Goal: Task Accomplishment & Management: Use online tool/utility

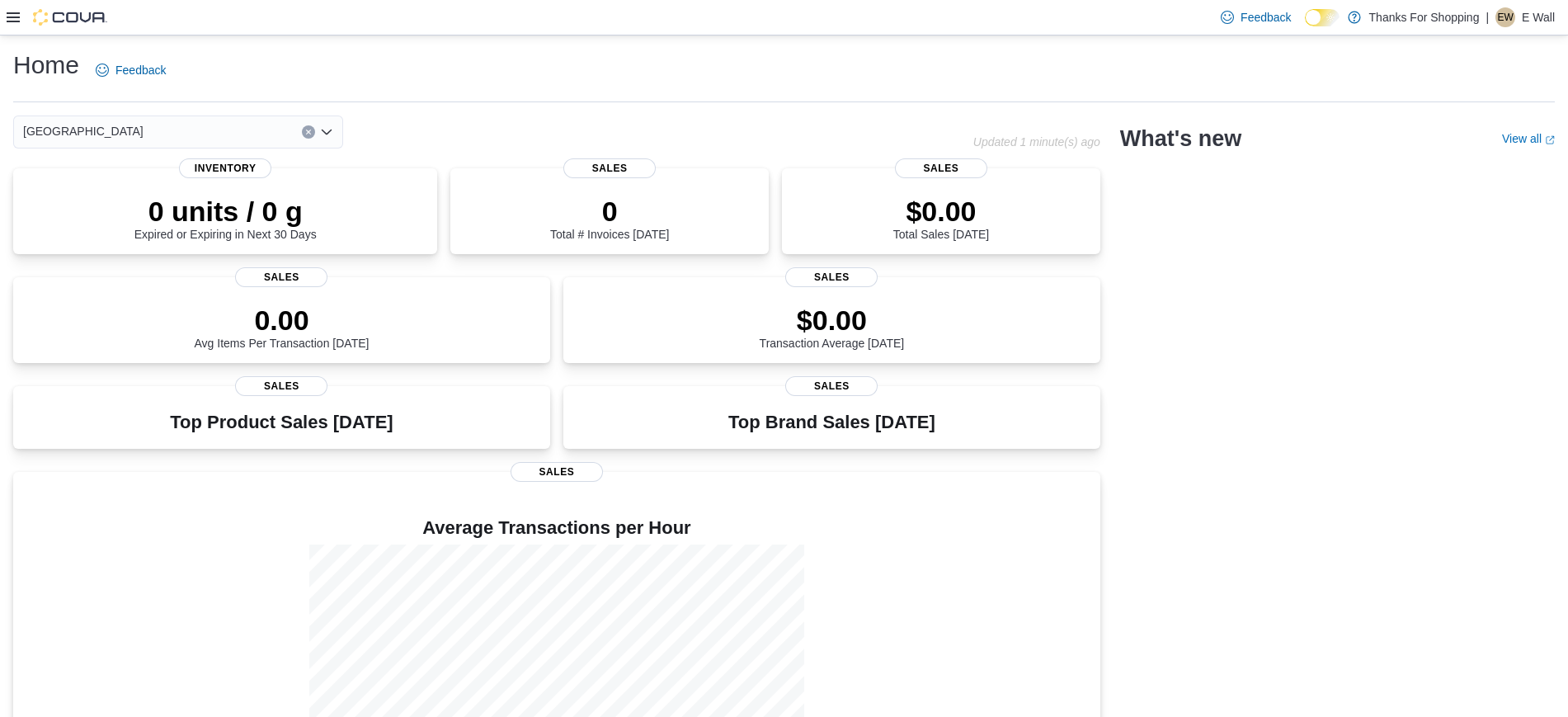
click at [1516, 21] on div "| [PERSON_NAME]" at bounding box center [1520, 17] width 69 height 20
click at [1196, 63] on div "Home Feedback" at bounding box center [784, 70] width 1542 height 43
click at [3, 21] on div "Feedback Dark Mode Thanks For Shopping | [PERSON_NAME]" at bounding box center [784, 17] width 1568 height 35
click at [13, 15] on icon at bounding box center [13, 17] width 13 height 13
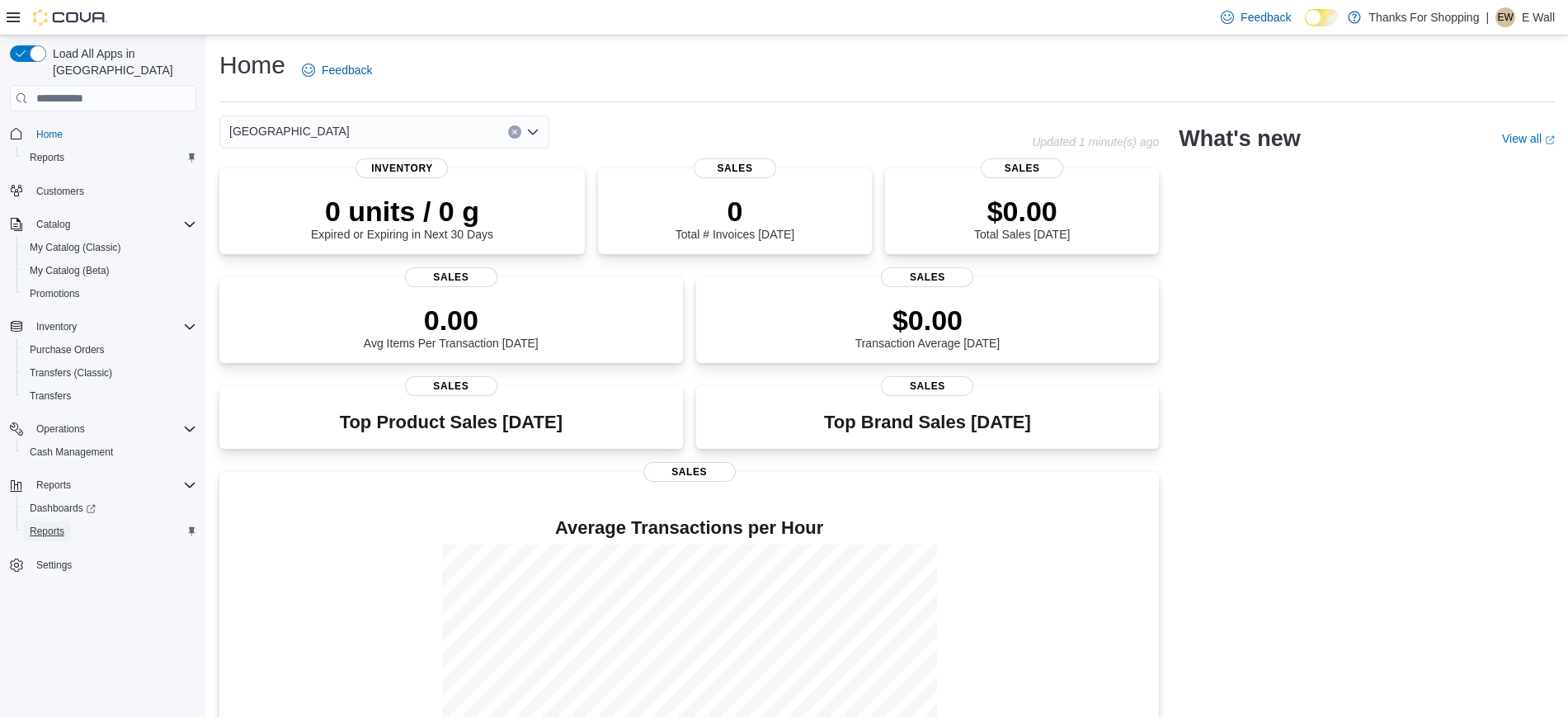
click at [44, 525] on span "Reports" at bounding box center [47, 531] width 34 height 13
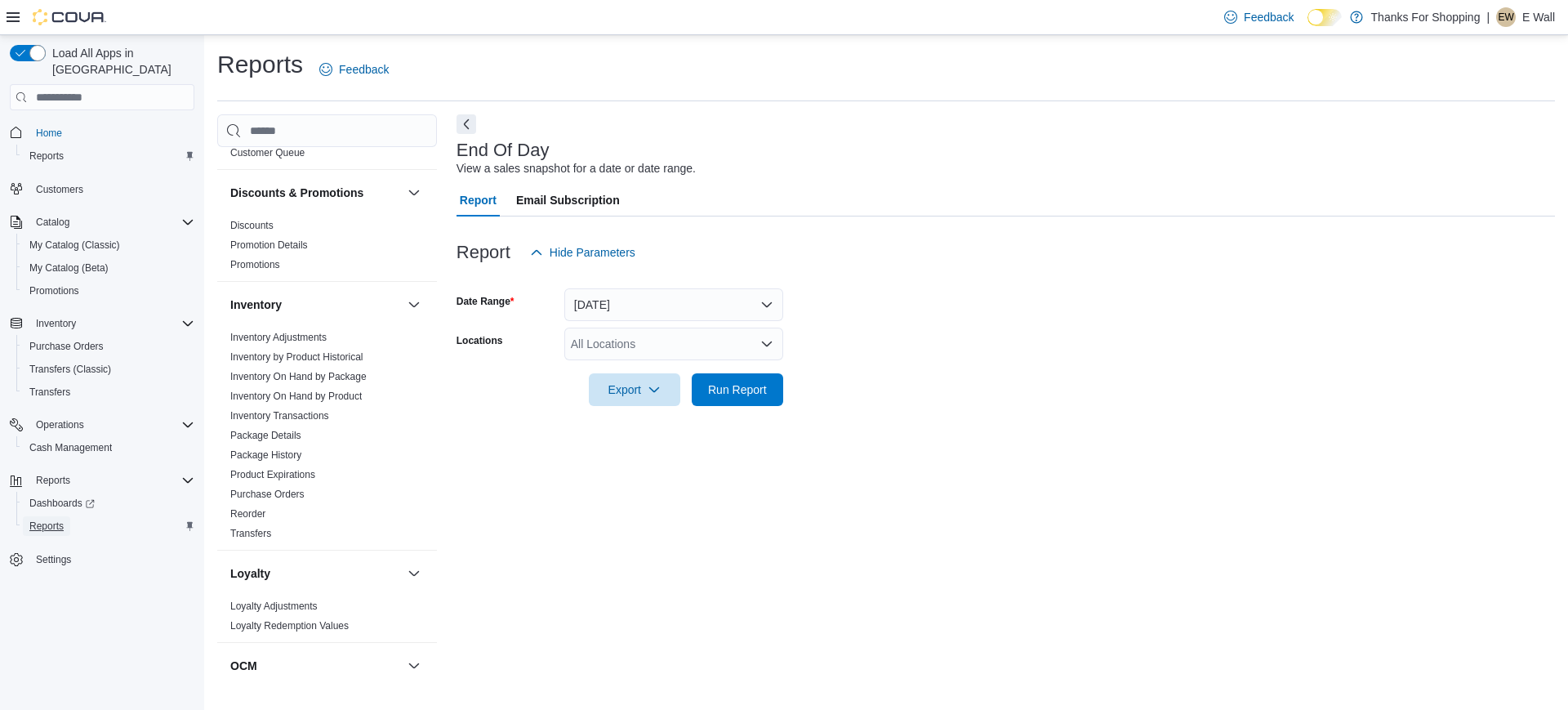
scroll to position [143, 0]
click at [315, 396] on link "Inventory On Hand by Product" at bounding box center [296, 395] width 132 height 11
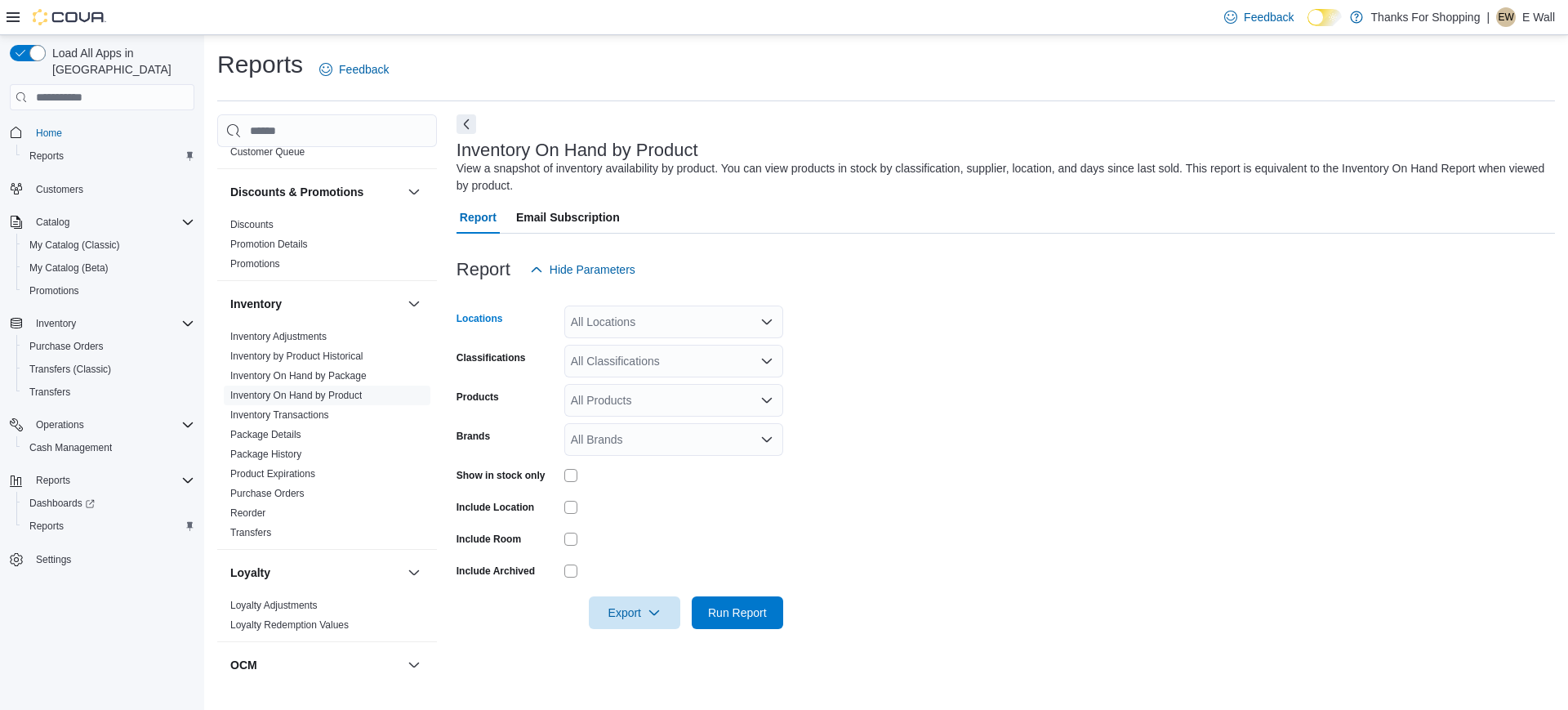
click at [681, 324] on div "All Locations" at bounding box center [674, 321] width 219 height 32
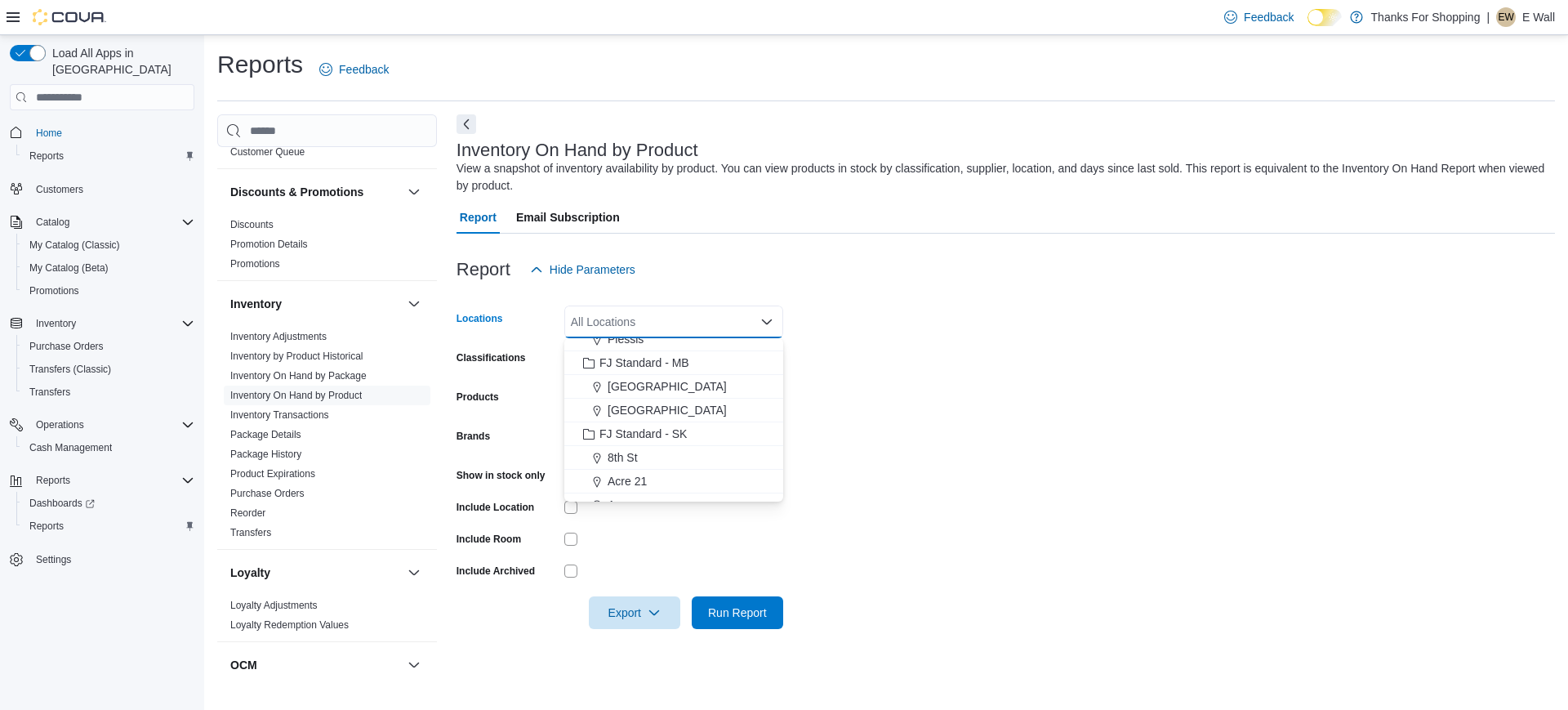
scroll to position [137, 0]
click at [657, 410] on button "[GEOGRAPHIC_DATA]" at bounding box center [674, 402] width 219 height 24
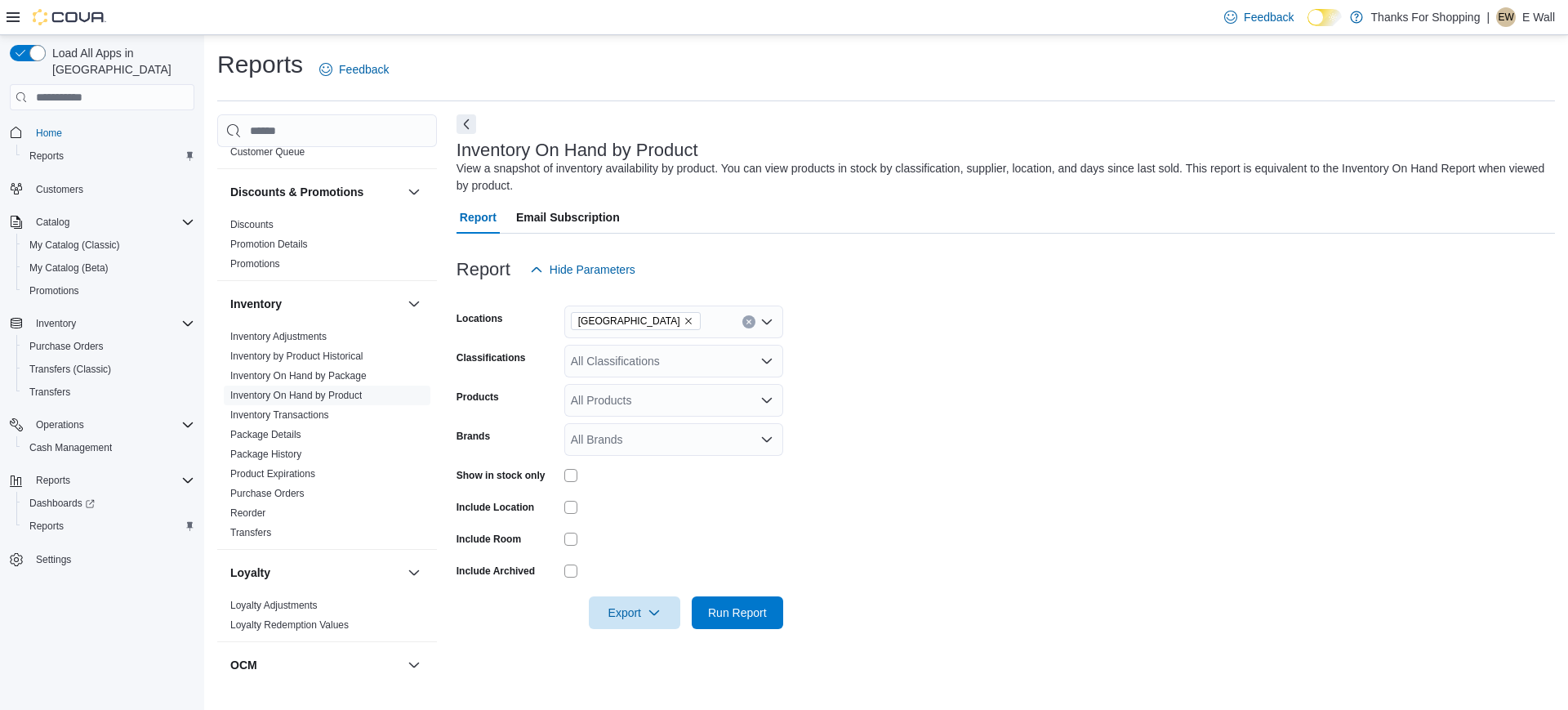
click at [954, 381] on form "Locations [GEOGRAPHIC_DATA] Classifications All Classifications Products All Pr…" at bounding box center [1005, 458] width 1098 height 343
click at [612, 357] on div "All Classifications" at bounding box center [674, 361] width 219 height 32
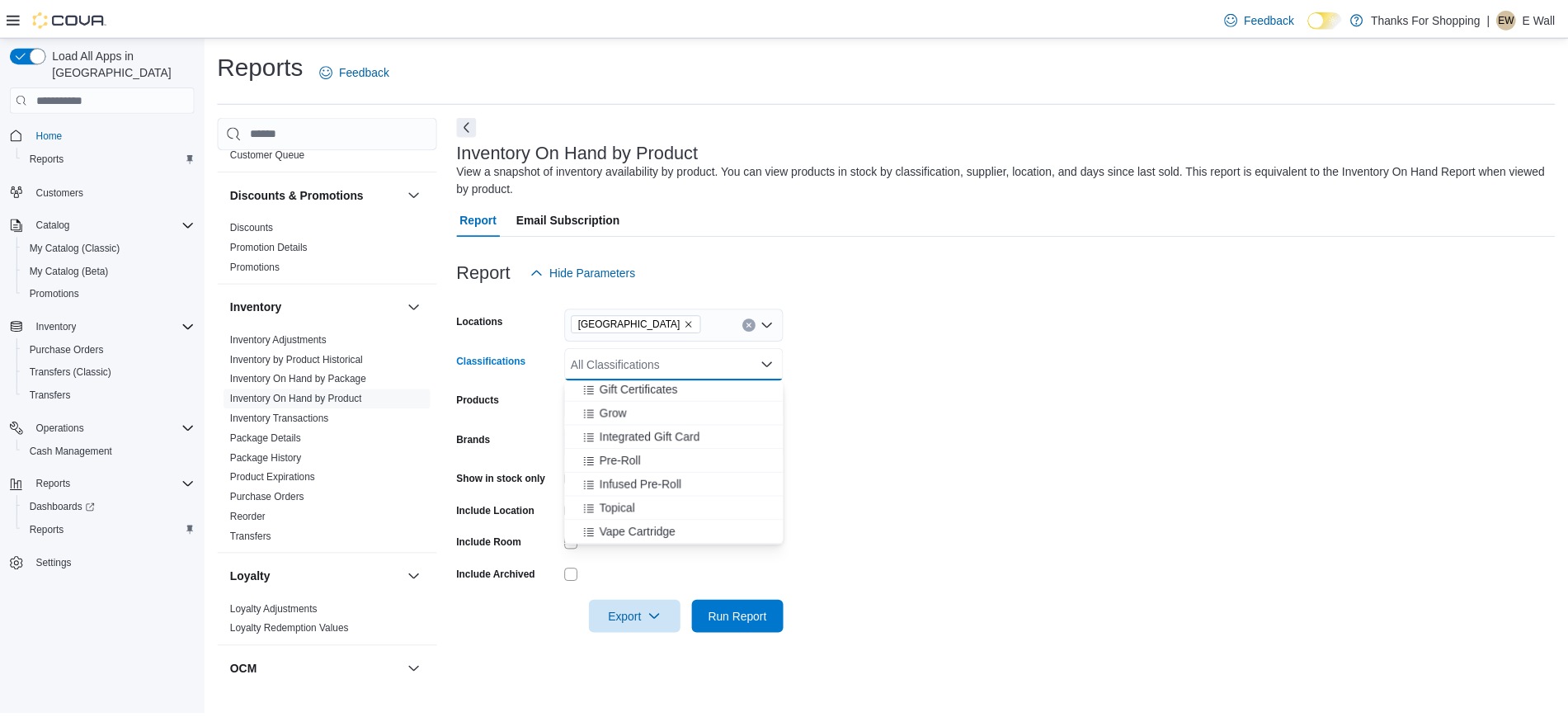
scroll to position [676, 0]
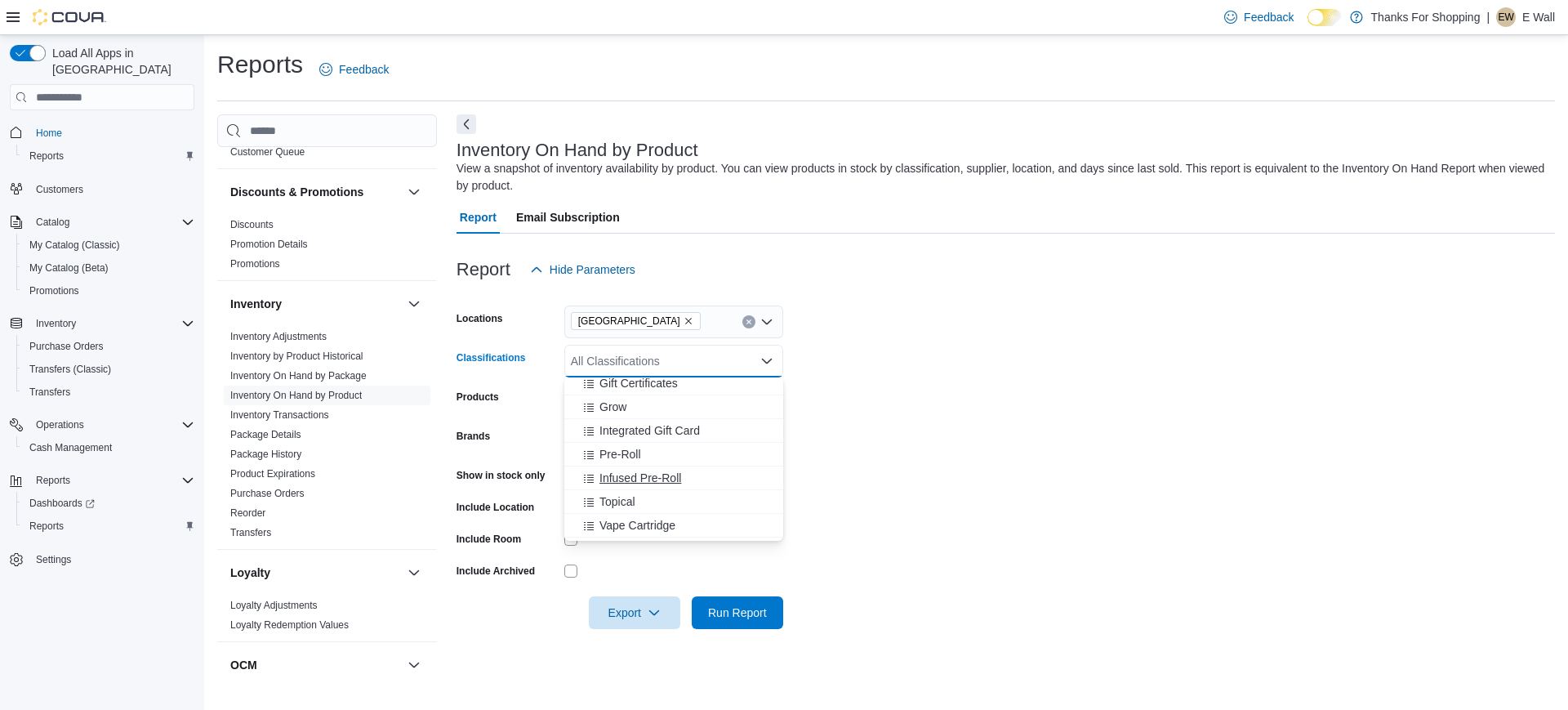
click at [631, 474] on span "Infused Pre-Roll" at bounding box center [640, 478] width 81 height 16
click at [904, 467] on form "Locations [GEOGRAPHIC_DATA] Classifications Infused Pre-Roll Combo box. Selecte…" at bounding box center [1005, 458] width 1098 height 343
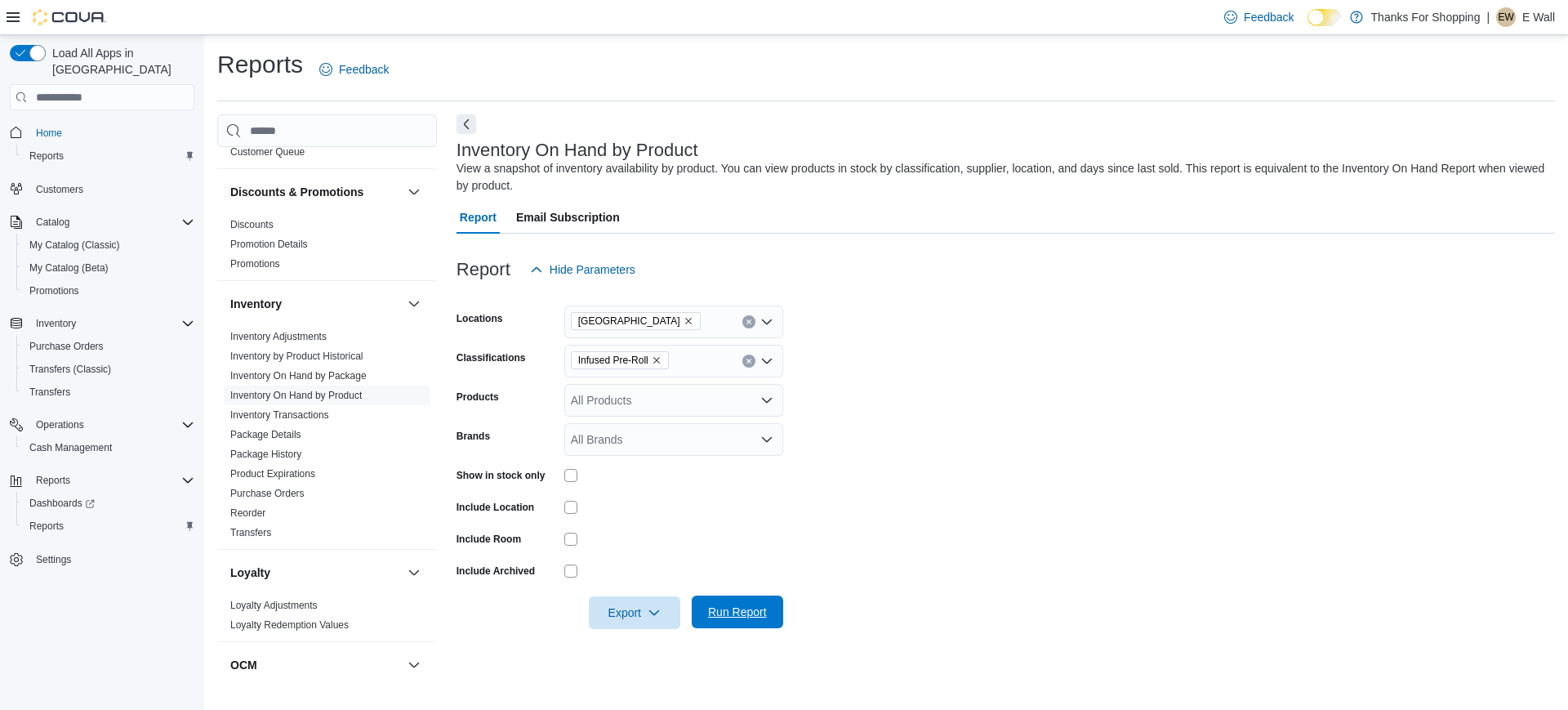
click at [729, 617] on span "Run Report" at bounding box center [737, 611] width 59 height 16
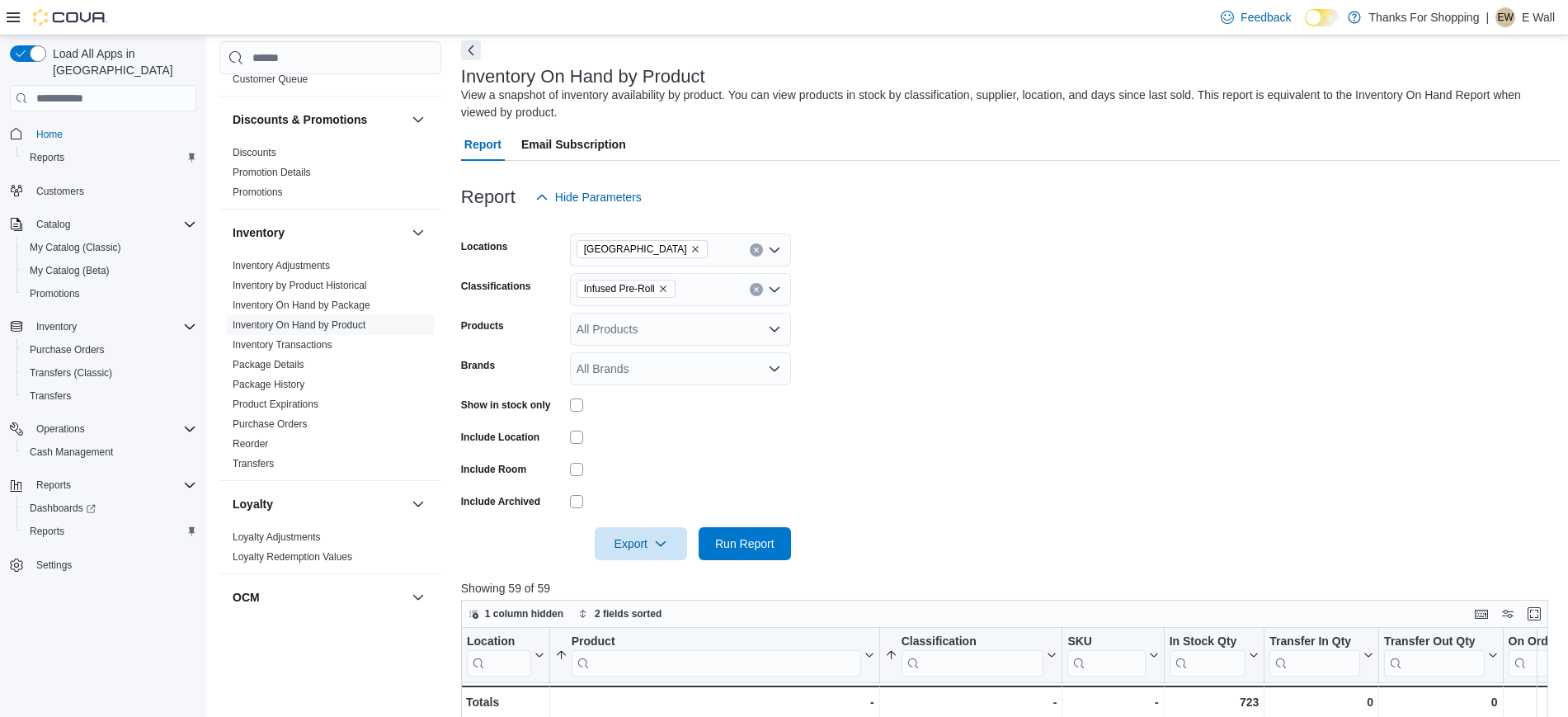
scroll to position [21, 0]
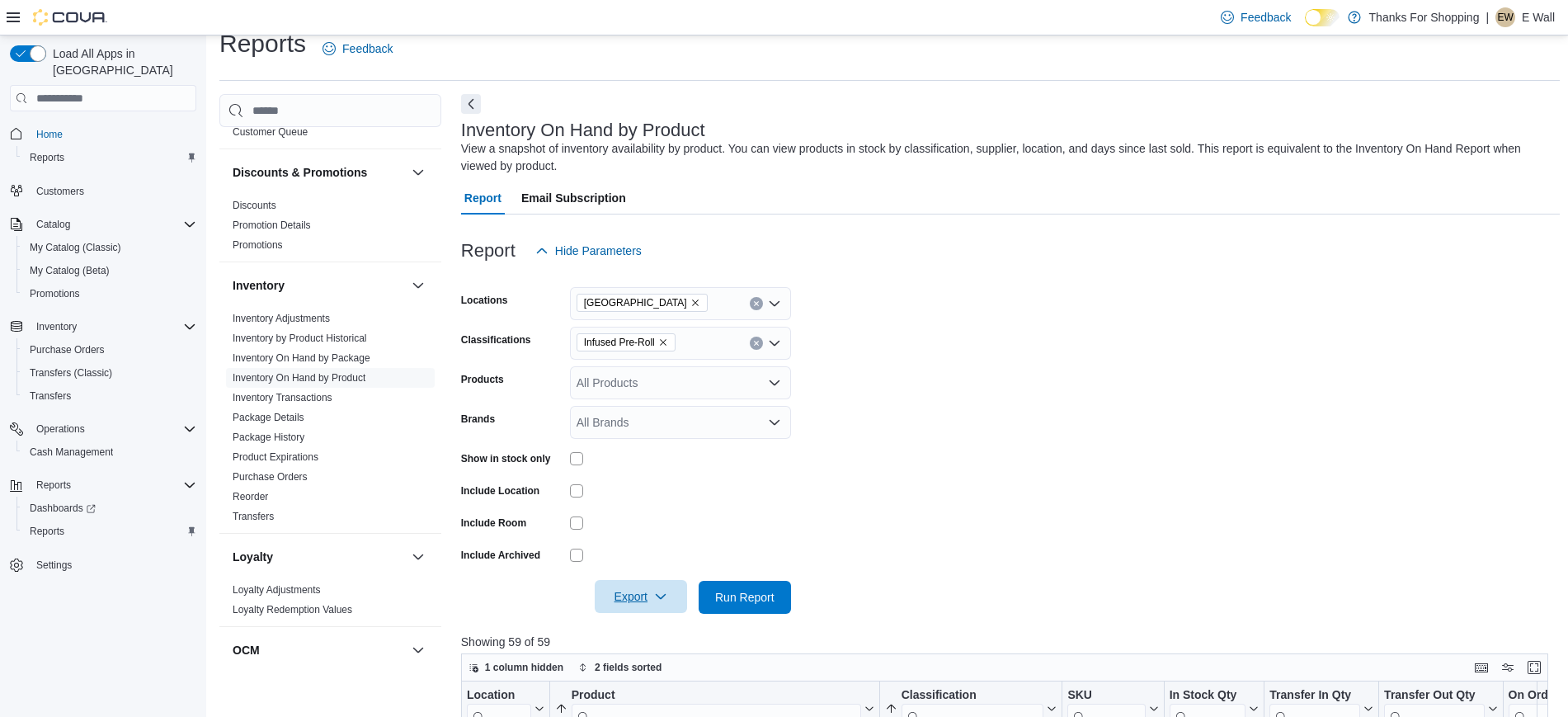
click at [666, 600] on icon "button" at bounding box center [661, 596] width 13 height 13
click at [661, 495] on span "Export to Excel" at bounding box center [643, 499] width 75 height 13
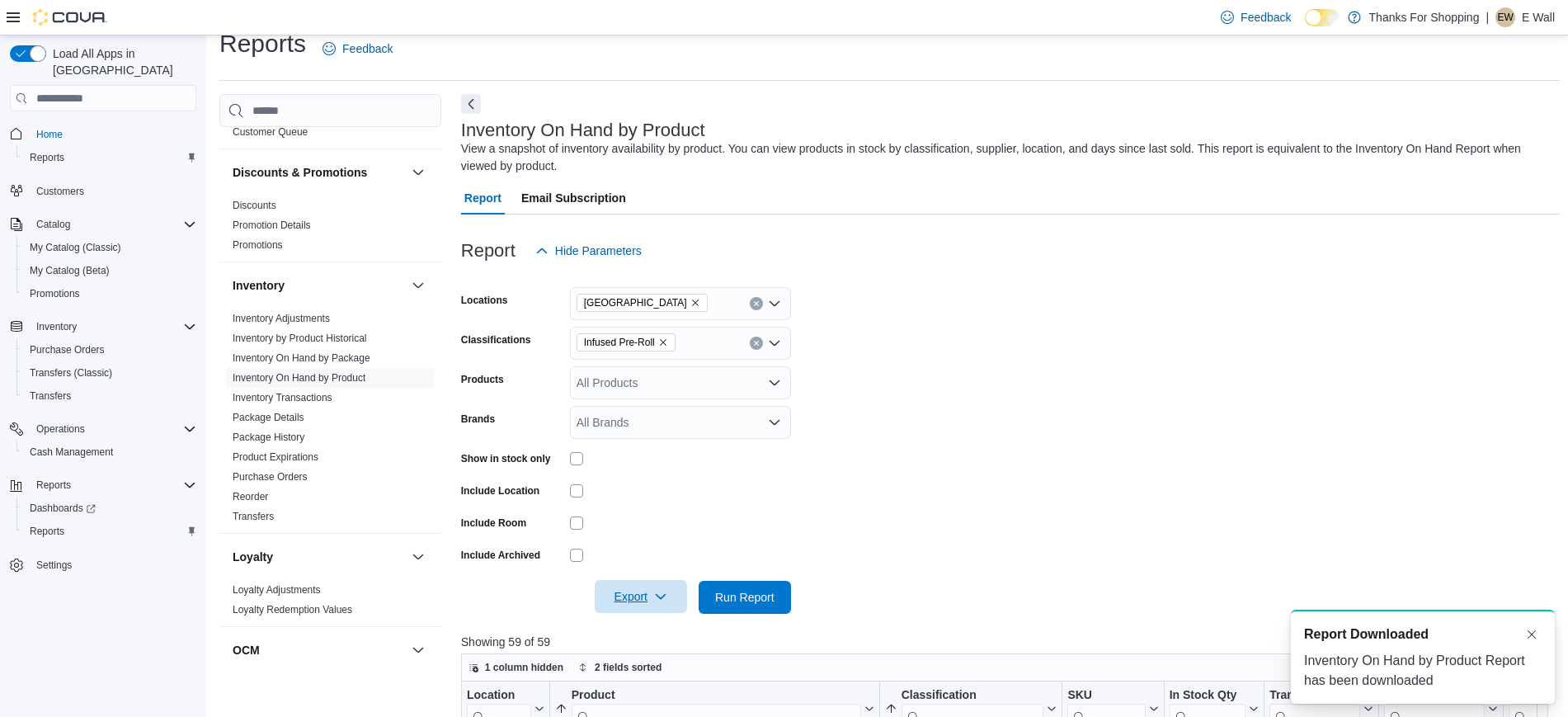
scroll to position [0, 0]
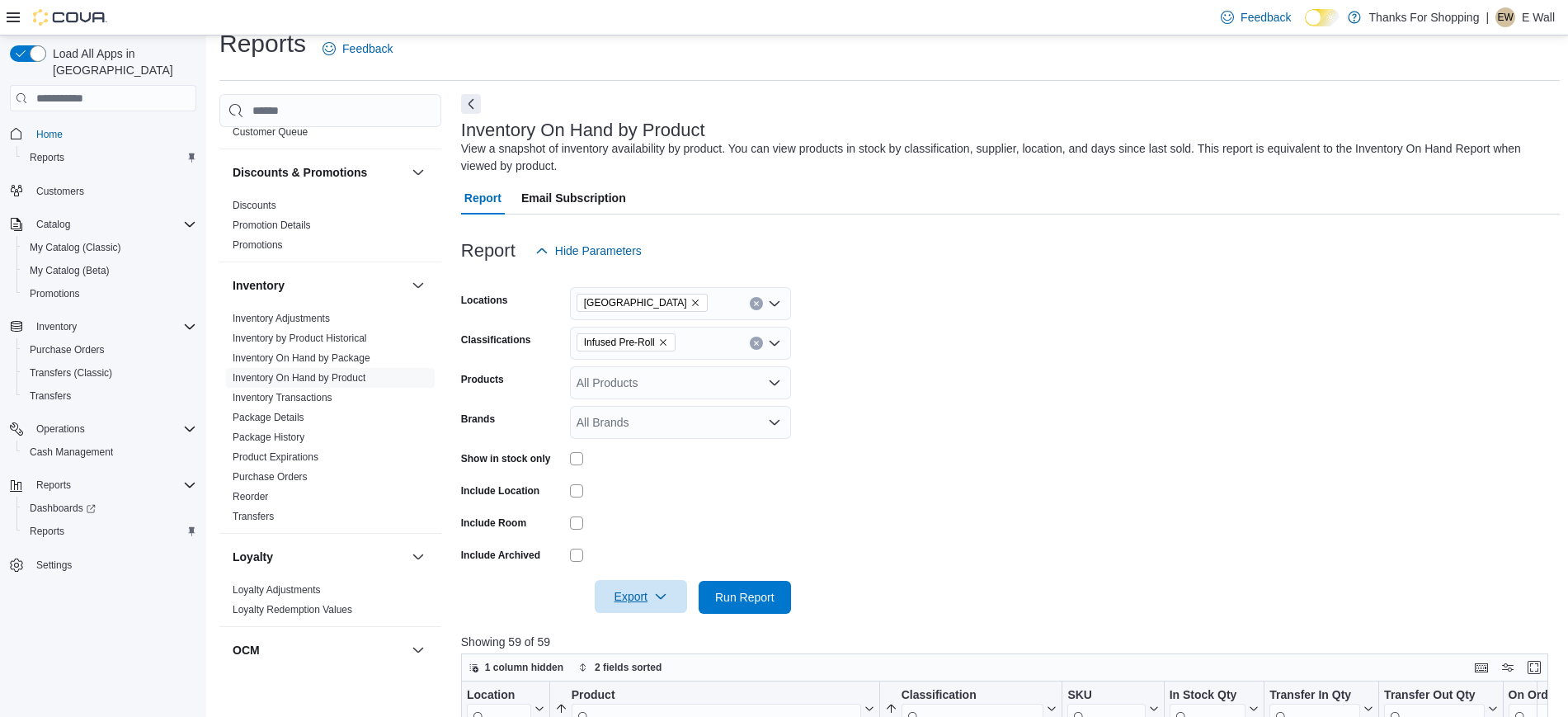
click at [874, 466] on form "Locations [GEOGRAPHIC_DATA] Classifications Infused Pre-Roll Products All Produ…" at bounding box center [1011, 440] width 1099 height 347
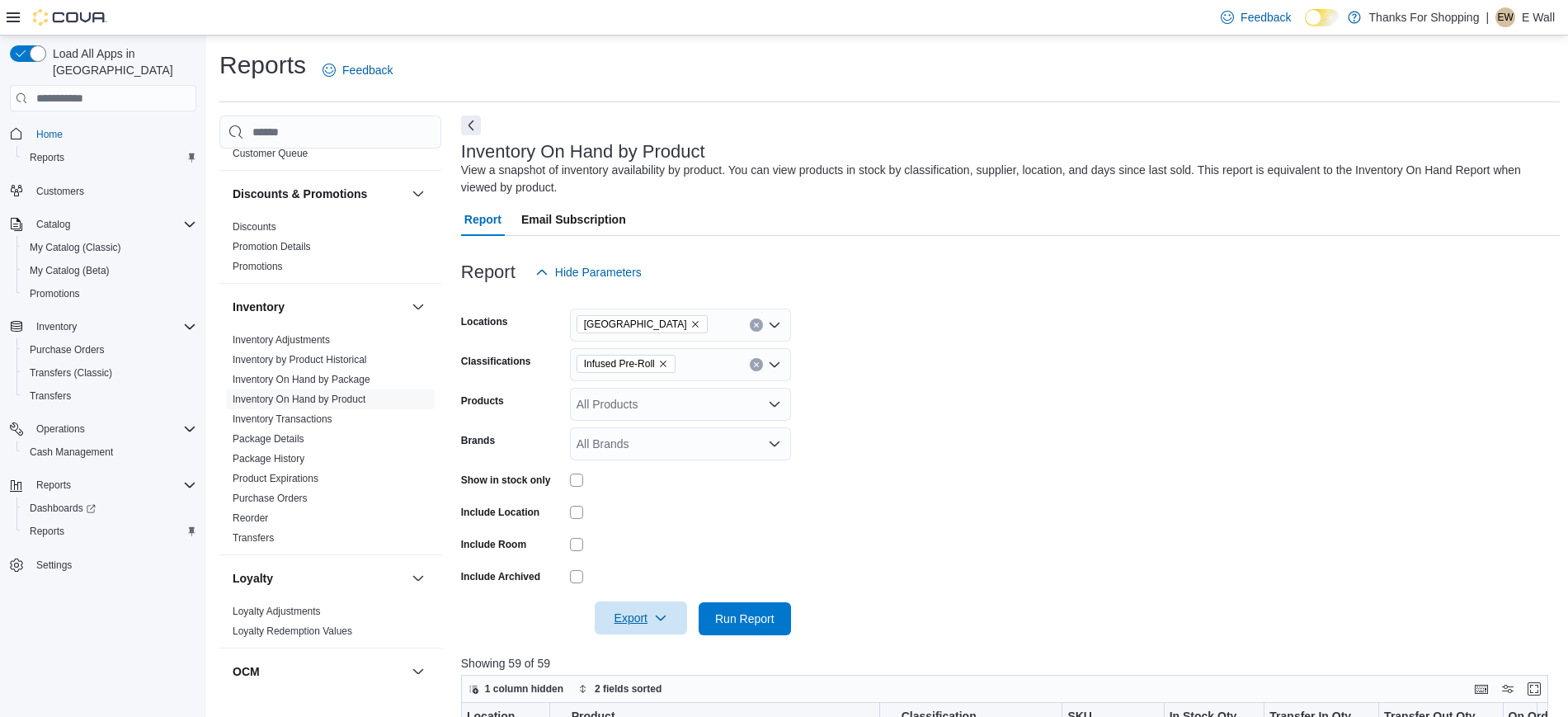
click at [830, 280] on div "Report Hide Parameters" at bounding box center [1011, 272] width 1099 height 33
click at [663, 359] on icon "Remove Infused Pre-Roll from selection in this group" at bounding box center [663, 364] width 10 height 10
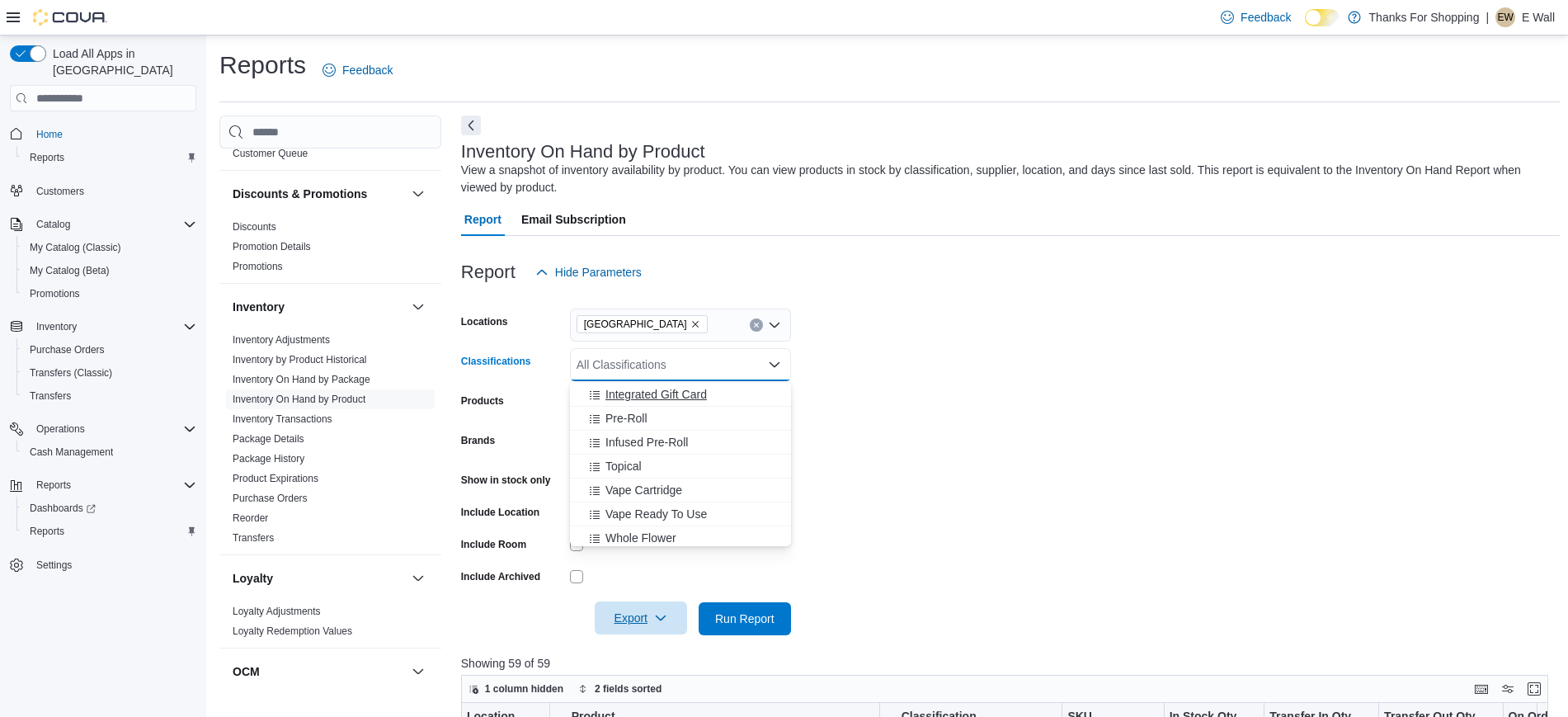
scroll to position [726, 0]
click at [635, 454] on span "Topical" at bounding box center [624, 456] width 36 height 16
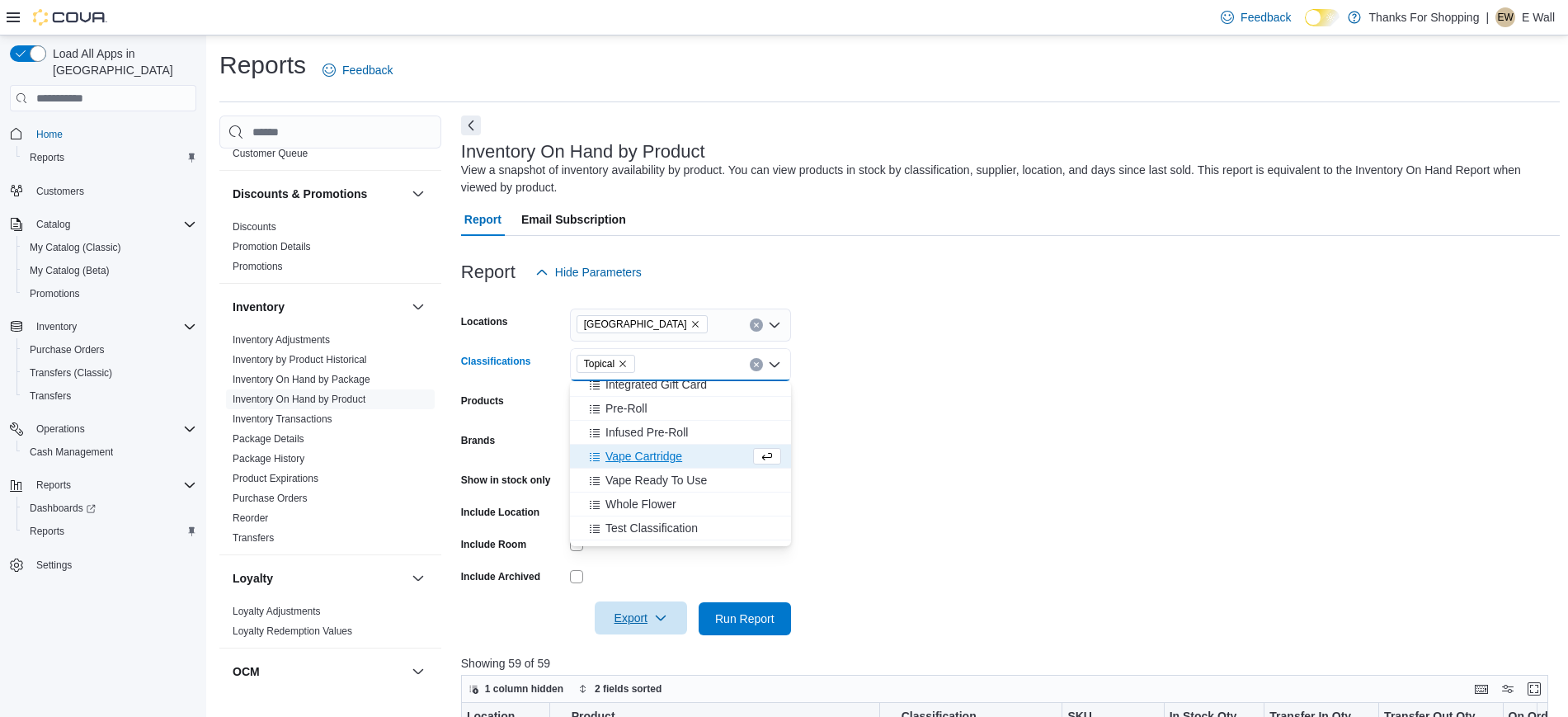
click at [916, 433] on form "Locations [GEOGRAPHIC_DATA] Classifications Topical Combo box. Selected. Topica…" at bounding box center [1011, 462] width 1099 height 347
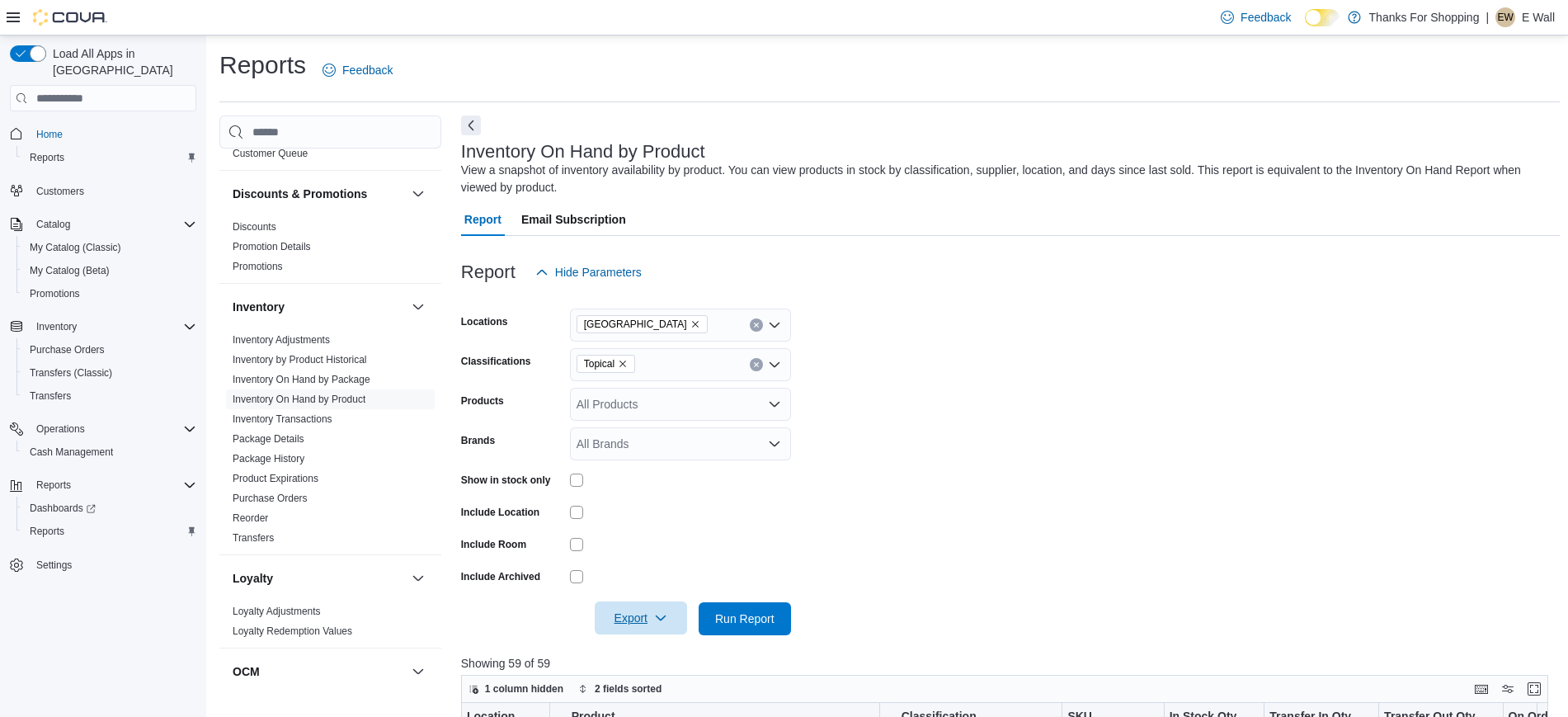
scroll to position [56, 0]
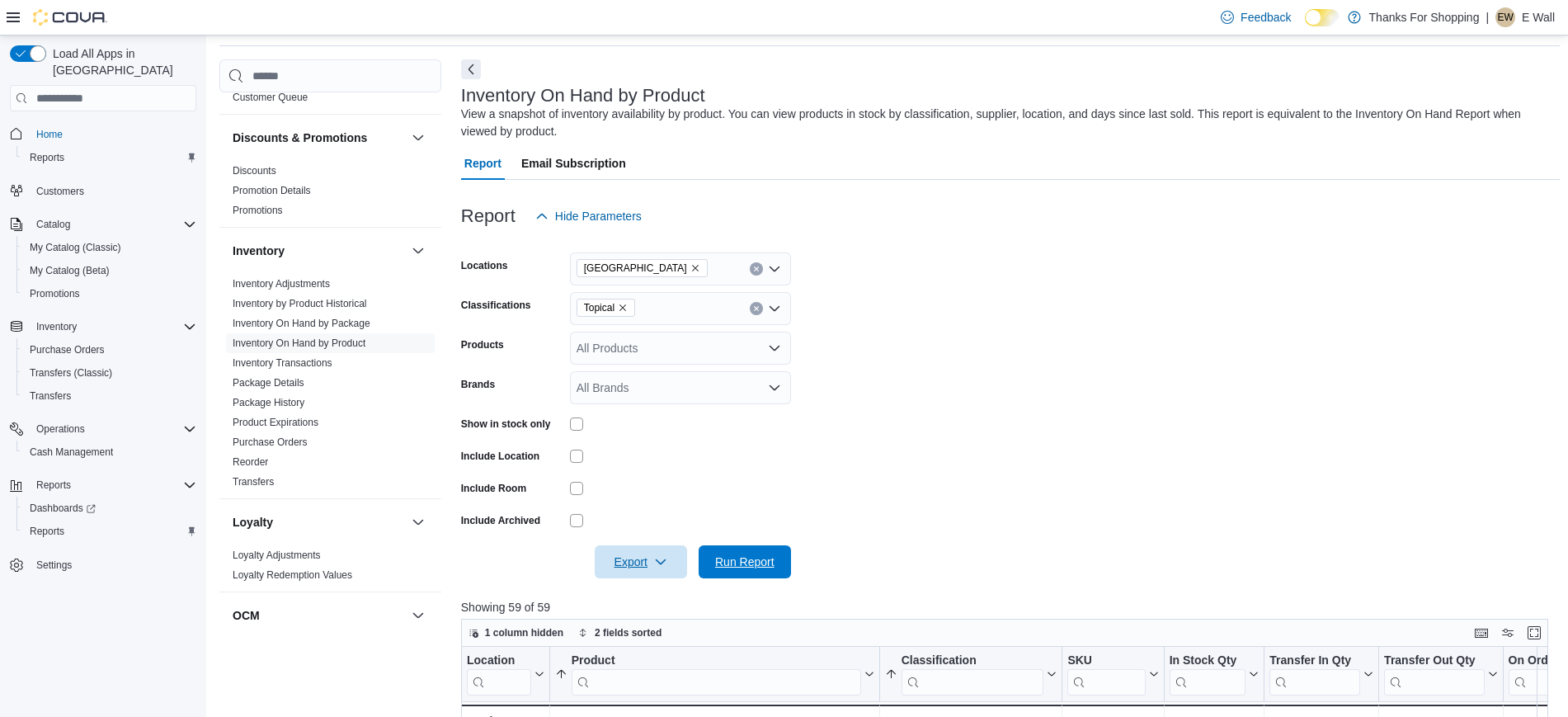
click at [736, 563] on span "Run Report" at bounding box center [745, 561] width 59 height 16
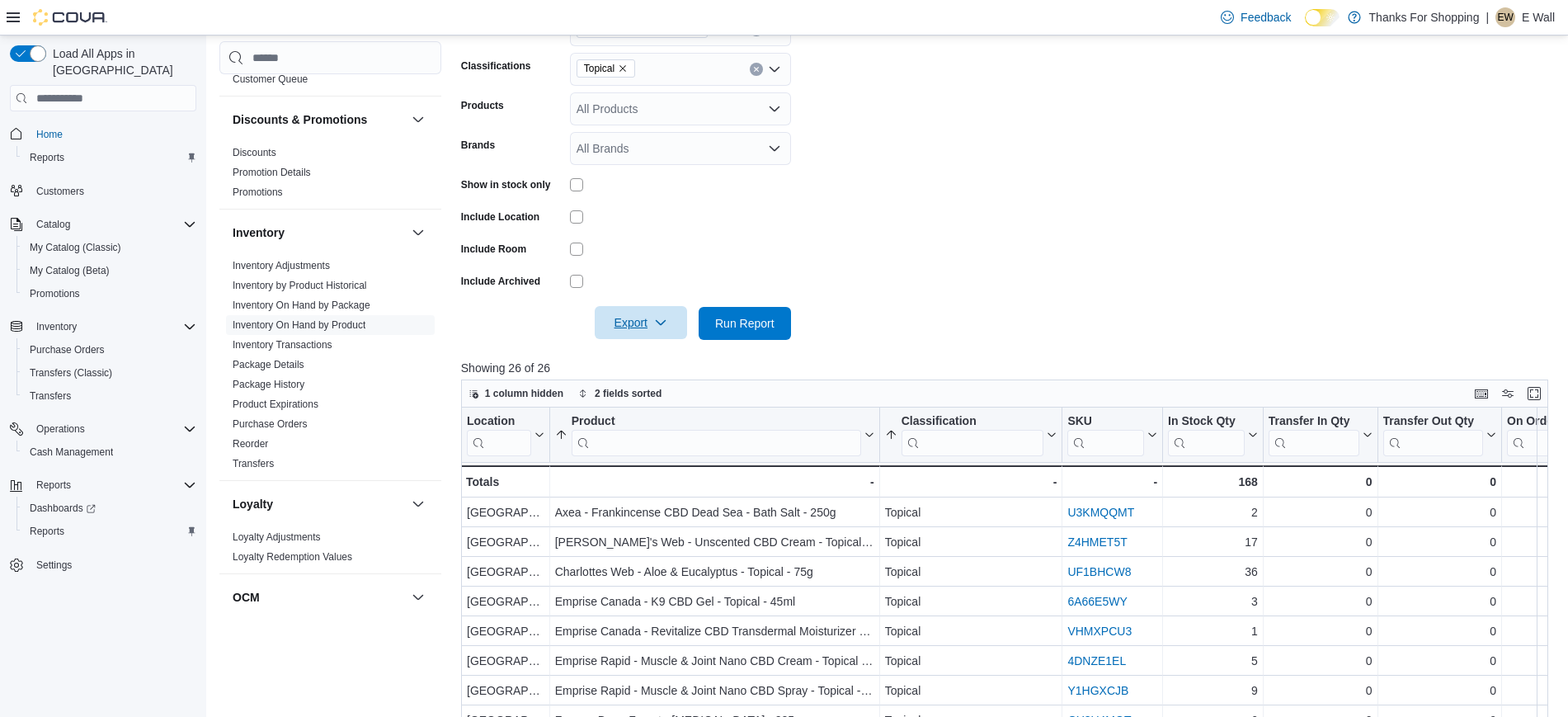
click at [667, 329] on span "Export" at bounding box center [641, 323] width 73 height 33
click at [664, 358] on span "Export to Excel" at bounding box center [643, 356] width 75 height 13
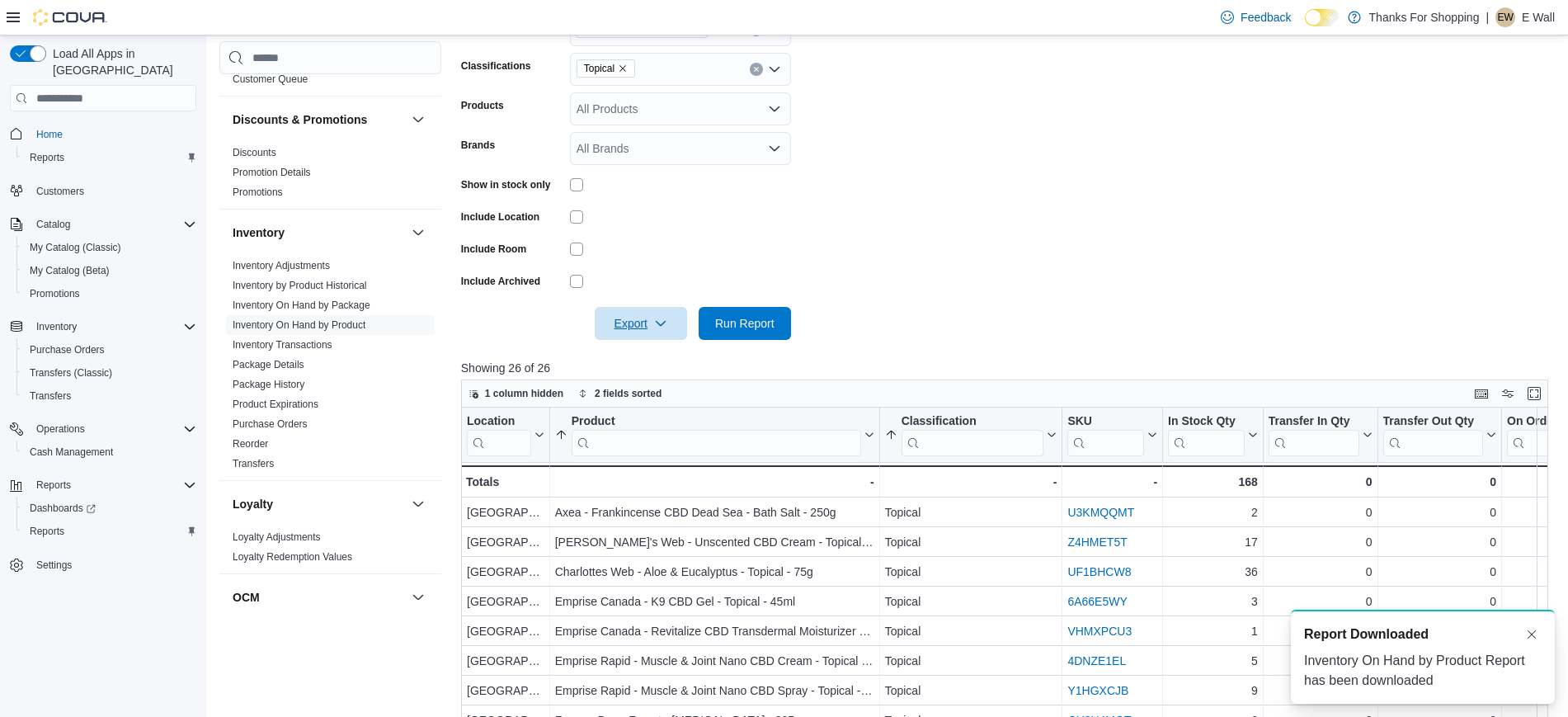
scroll to position [0, 0]
